Goal: Check status: Check status

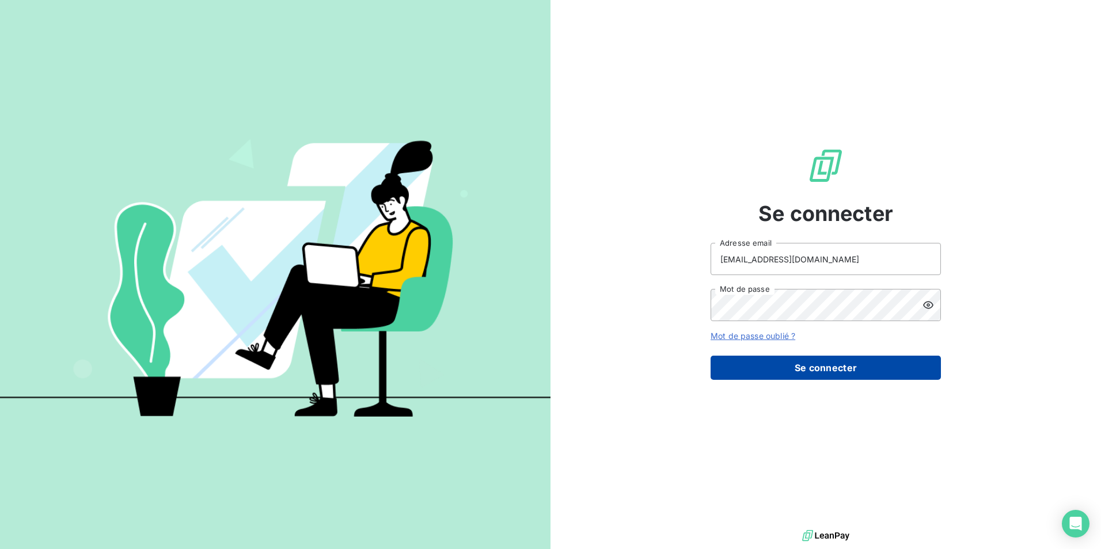
click at [840, 371] on button "Se connecter" at bounding box center [826, 368] width 230 height 24
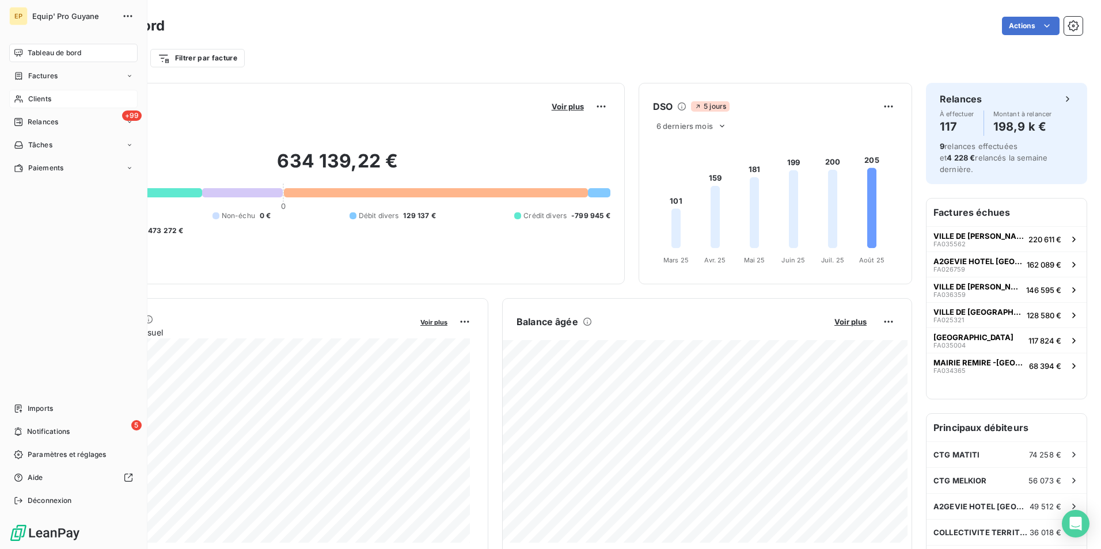
click at [41, 98] on span "Clients" at bounding box center [39, 99] width 23 height 10
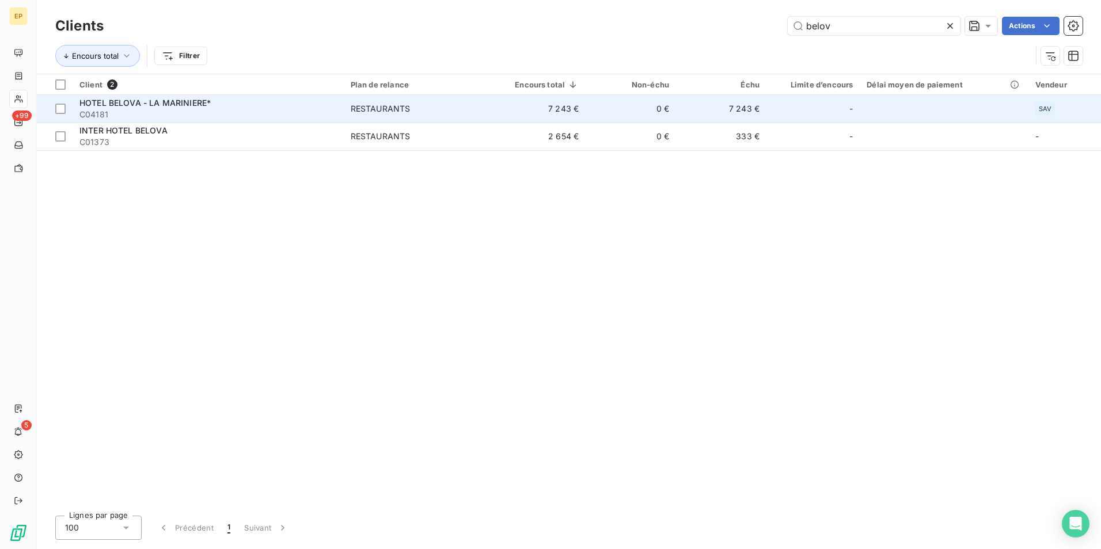
type input "belov"
click at [200, 109] on span "C04181" at bounding box center [207, 115] width 257 height 12
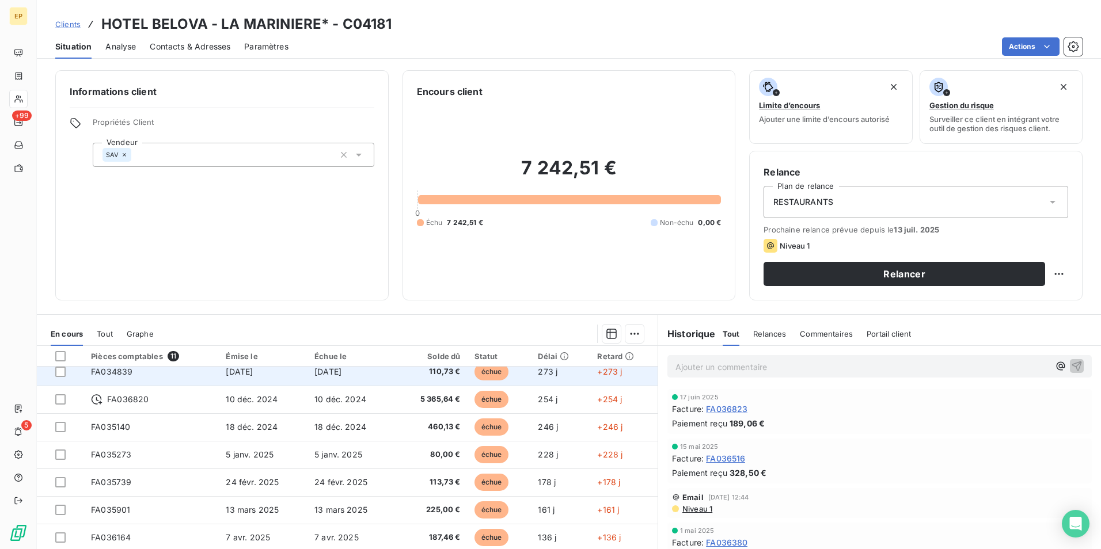
scroll to position [104, 0]
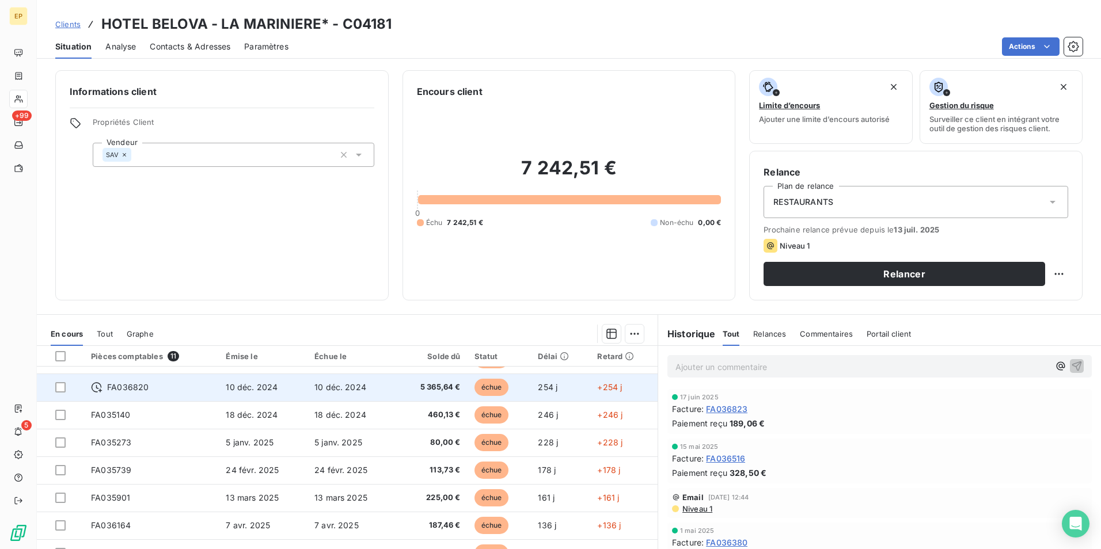
click at [389, 389] on td "10 déc. 2024" at bounding box center [352, 388] width 89 height 28
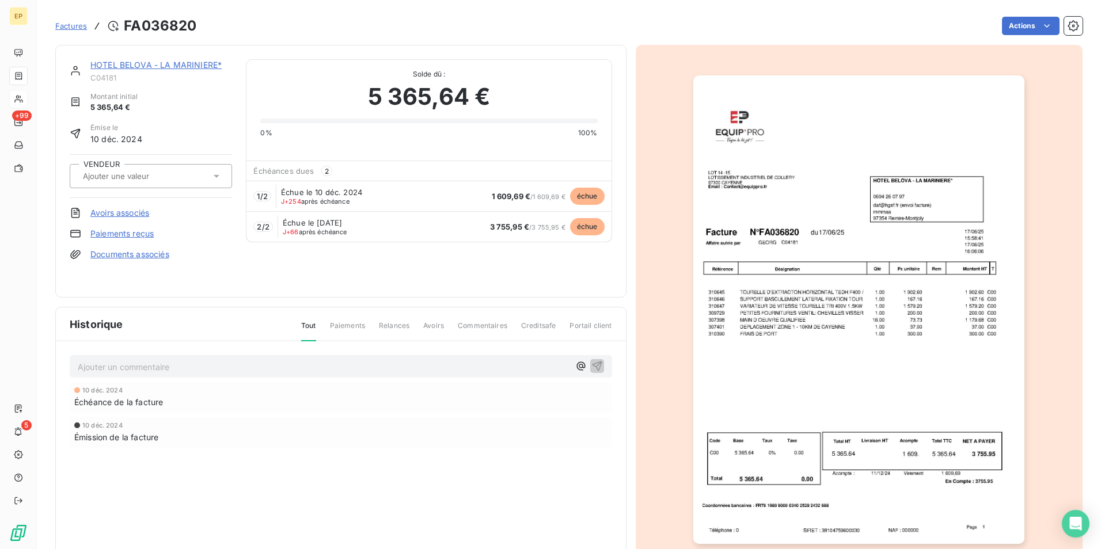
click at [652, 379] on div at bounding box center [859, 310] width 447 height 530
